Goal: Task Accomplishment & Management: Use online tool/utility

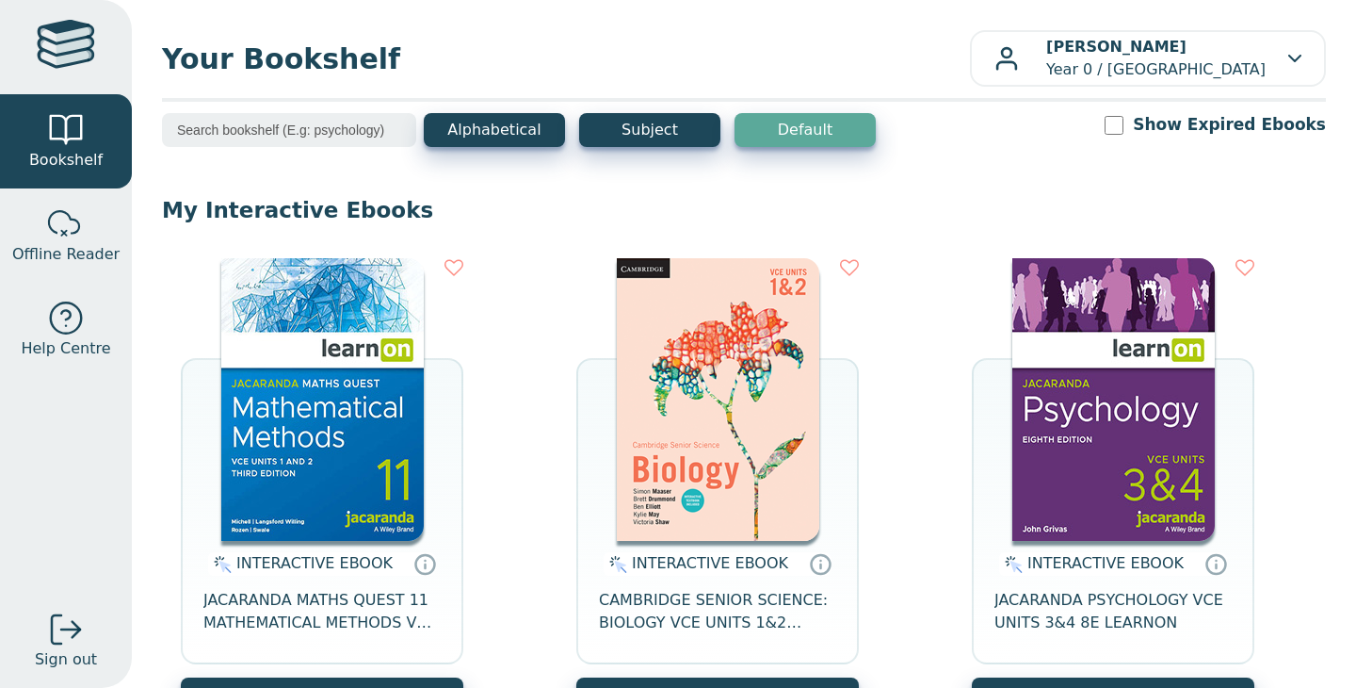
click at [382, 327] on img at bounding box center [322, 399] width 202 height 283
click at [346, 378] on img at bounding box center [322, 399] width 202 height 283
